Goal: Task Accomplishment & Management: Use online tool/utility

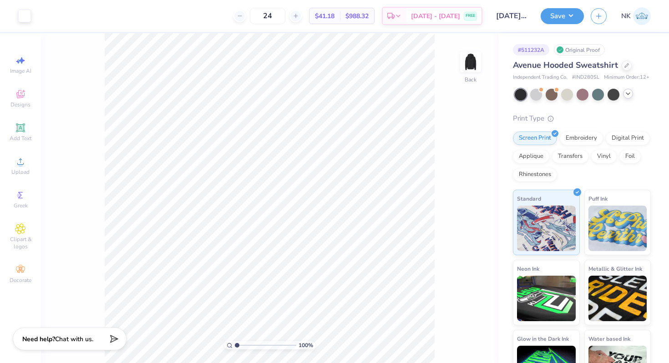
click at [627, 94] on icon at bounding box center [627, 93] width 7 height 7
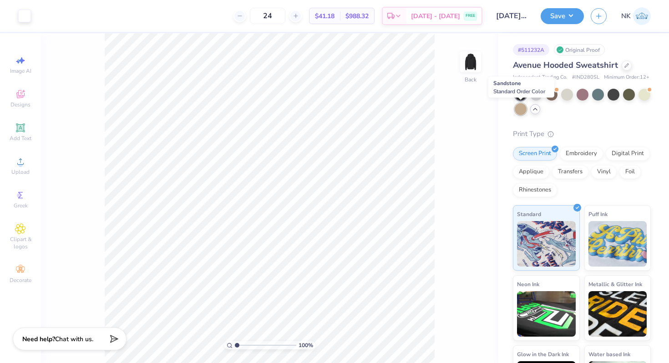
click at [524, 110] on div at bounding box center [521, 109] width 12 height 12
click at [25, 23] on div "Art colors" at bounding box center [15, 16] width 31 height 32
click at [25, 16] on div at bounding box center [24, 15] width 13 height 13
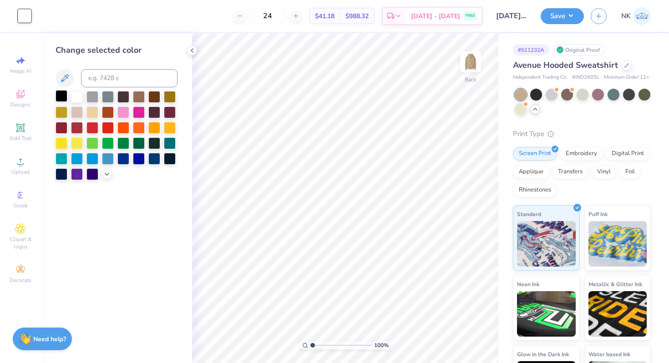
click at [61, 95] on div at bounding box center [62, 96] width 12 height 12
click at [573, 15] on button "Save" at bounding box center [562, 15] width 43 height 16
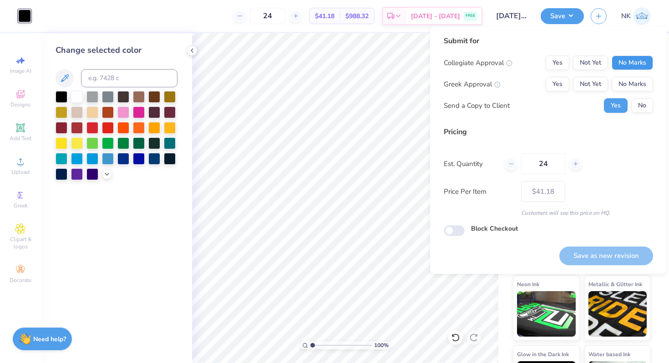
click at [644, 67] on button "No Marks" at bounding box center [632, 63] width 41 height 15
click at [641, 81] on button "No Marks" at bounding box center [632, 84] width 41 height 15
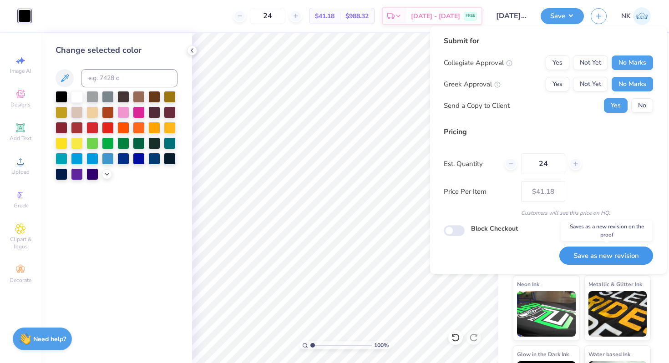
click at [619, 261] on button "Save as new revision" at bounding box center [606, 256] width 94 height 19
type input "$41.18"
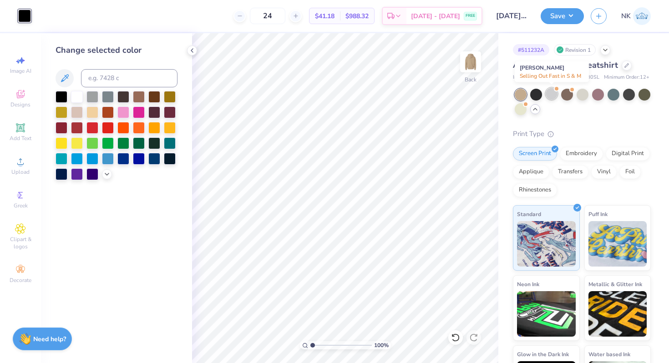
click at [551, 96] on div at bounding box center [552, 94] width 12 height 12
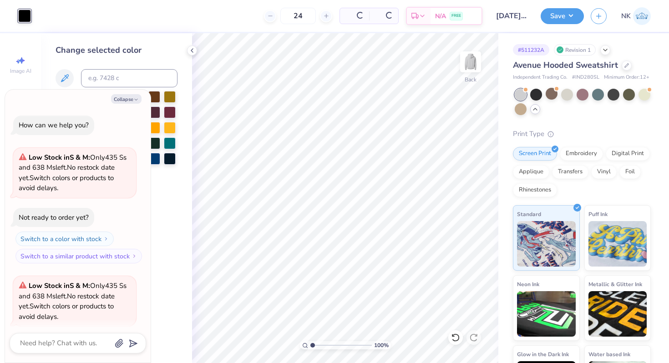
scroll to position [71, 0]
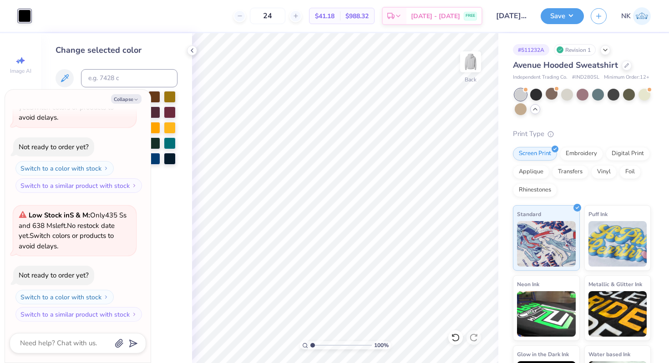
click at [23, 17] on div at bounding box center [24, 16] width 13 height 13
click at [193, 51] on icon at bounding box center [191, 50] width 7 height 7
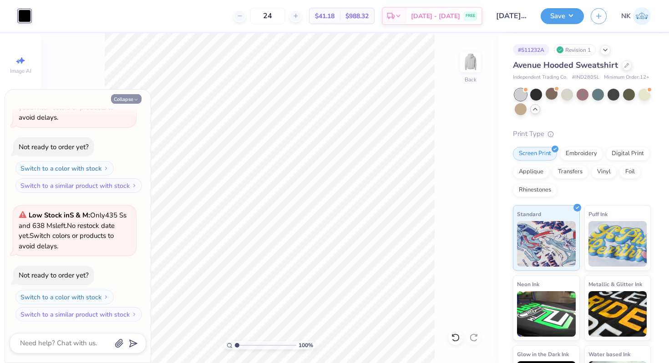
click at [135, 100] on icon "button" at bounding box center [135, 99] width 5 height 5
type textarea "x"
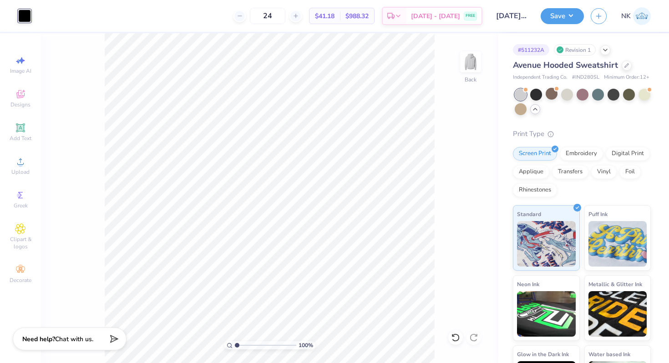
click at [24, 19] on div at bounding box center [24, 16] width 13 height 13
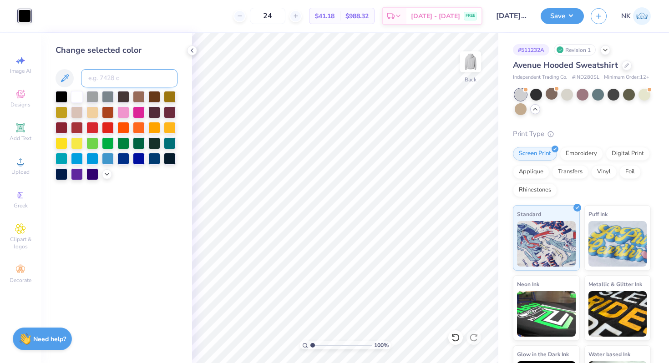
click at [114, 77] on input at bounding box center [129, 78] width 96 height 18
type input "7680"
click at [575, 17] on button "Save" at bounding box center [562, 15] width 43 height 16
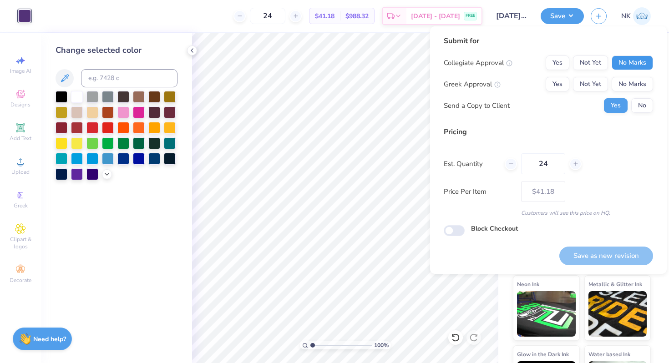
click at [624, 67] on button "No Marks" at bounding box center [632, 63] width 41 height 15
click at [632, 87] on button "No Marks" at bounding box center [632, 84] width 41 height 15
click at [595, 256] on button "Save as new revision" at bounding box center [606, 256] width 94 height 19
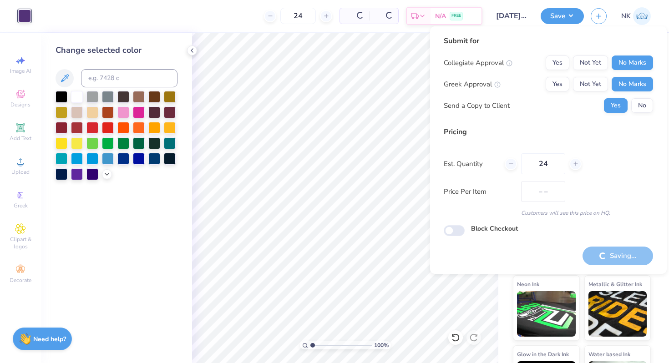
type input "$41.18"
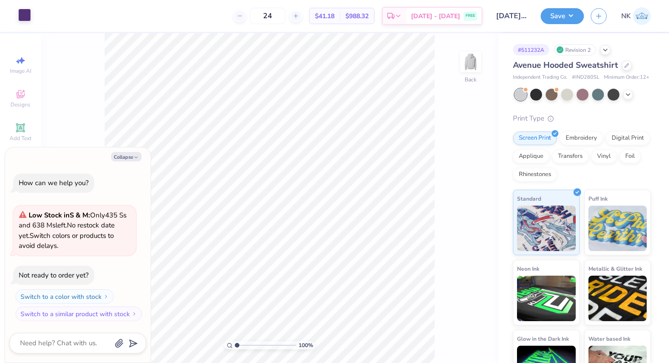
click at [21, 17] on div at bounding box center [24, 15] width 13 height 13
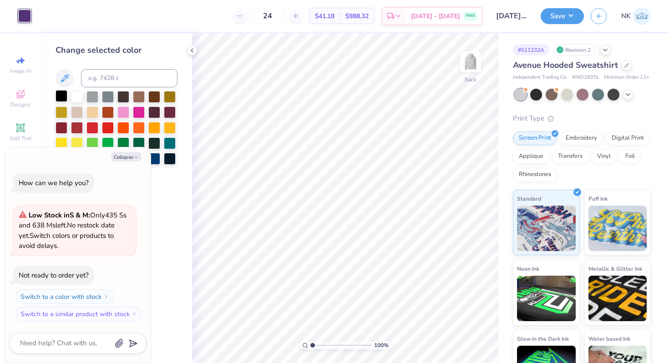
click at [64, 98] on div at bounding box center [62, 96] width 12 height 12
click at [575, 20] on button "Save" at bounding box center [562, 15] width 43 height 16
type textarea "x"
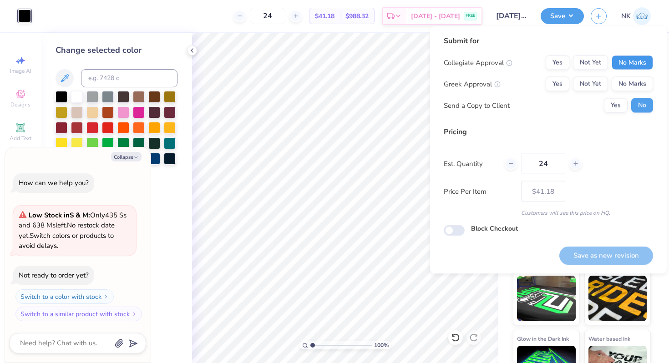
click at [625, 65] on button "No Marks" at bounding box center [632, 63] width 41 height 15
click at [630, 92] on div "Collegiate Approval Yes Not Yet No Marks Greek Approval Yes Not Yet No Marks Se…" at bounding box center [548, 84] width 209 height 57
click at [636, 88] on button "No Marks" at bounding box center [632, 84] width 41 height 15
click at [614, 248] on button "Save as new revision" at bounding box center [606, 255] width 94 height 19
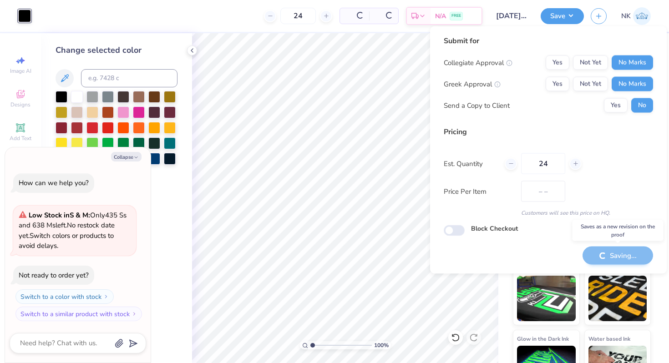
type input "$41.18"
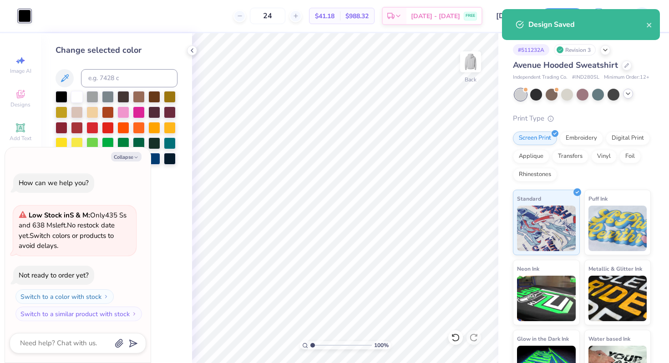
click at [625, 94] on icon at bounding box center [627, 93] width 7 height 7
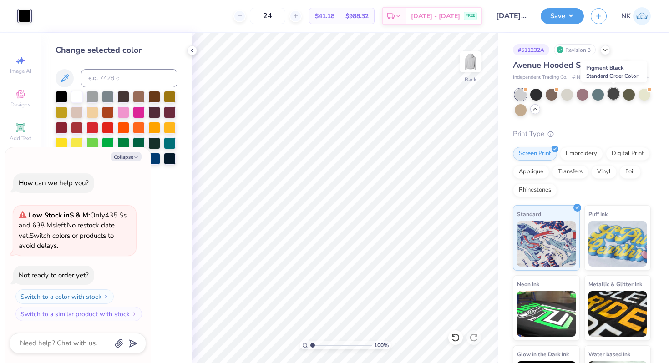
click at [615, 96] on div at bounding box center [614, 94] width 12 height 12
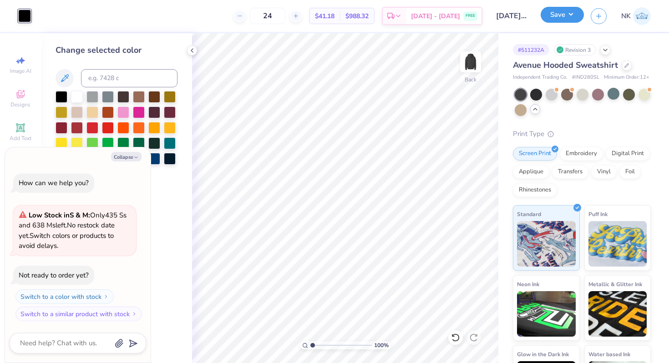
click at [575, 14] on button "Save" at bounding box center [562, 15] width 43 height 16
type textarea "x"
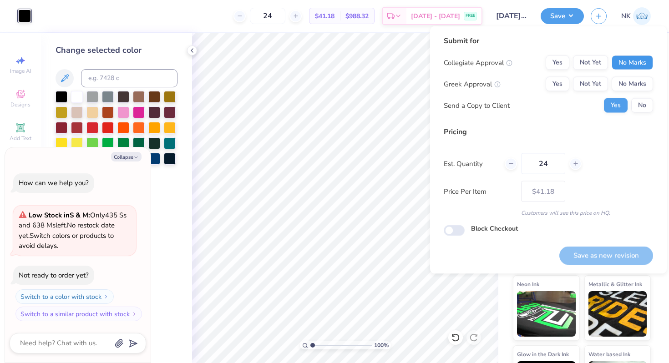
click at [620, 59] on button "No Marks" at bounding box center [632, 63] width 41 height 15
click at [628, 81] on button "No Marks" at bounding box center [632, 84] width 41 height 15
click at [591, 254] on button "Save as new revision" at bounding box center [606, 255] width 94 height 19
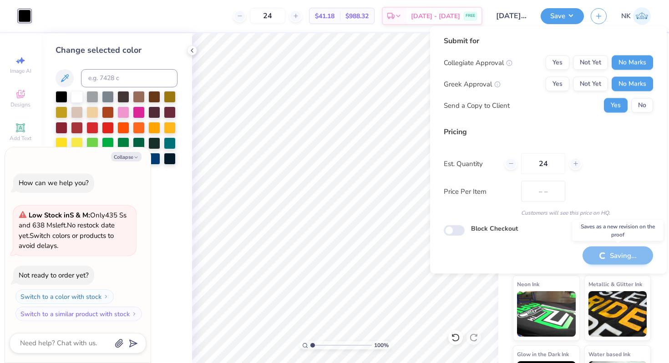
type input "$41.18"
type textarea "x"
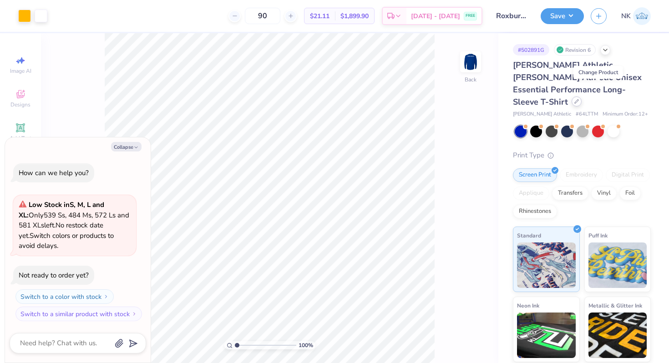
click at [579, 99] on icon at bounding box center [576, 101] width 5 height 5
type textarea "x"
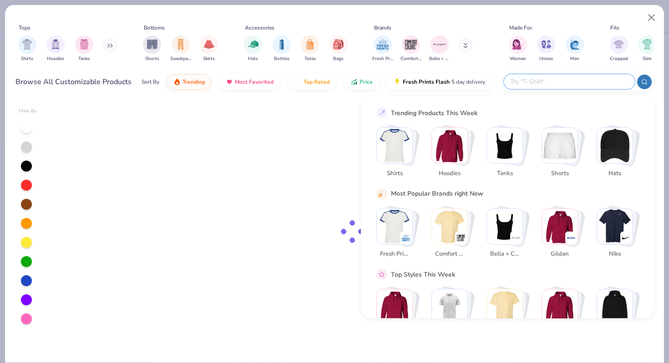
click at [572, 85] on input "text" at bounding box center [568, 81] width 119 height 10
type input "[DATE]"
type textarea "x"
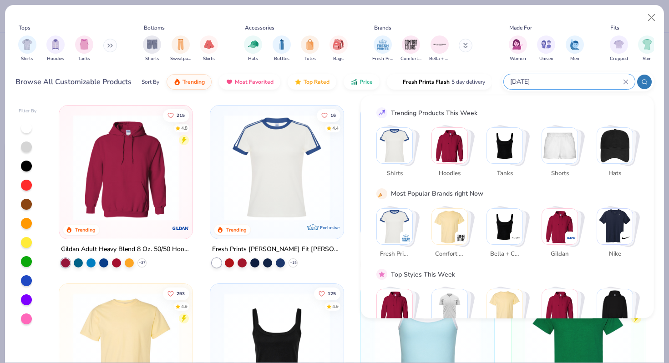
type input "ce10l"
